Goal: Task Accomplishment & Management: Manage account settings

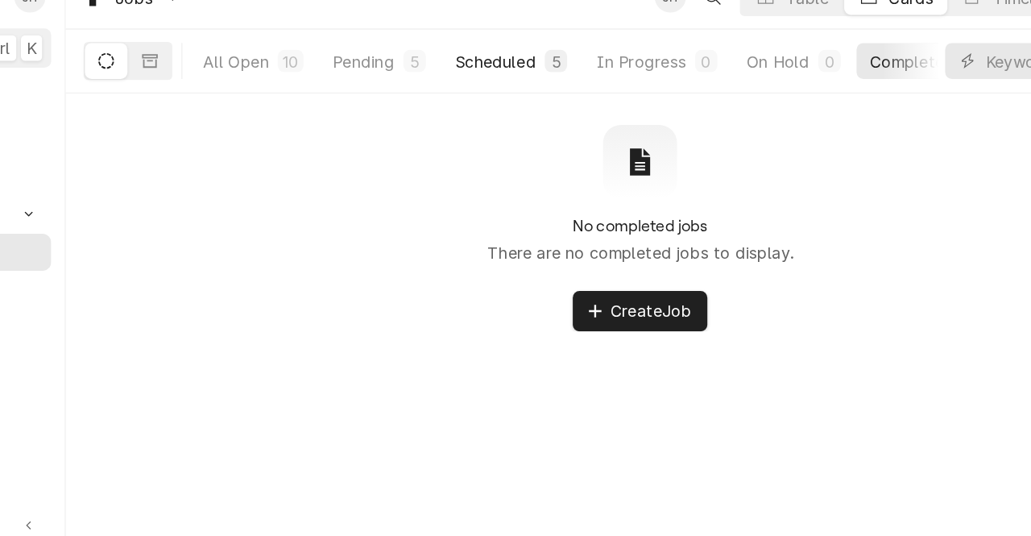
click at [538, 63] on div "Scheduled" at bounding box center [515, 68] width 58 height 17
